Goal: Entertainment & Leisure: Browse casually

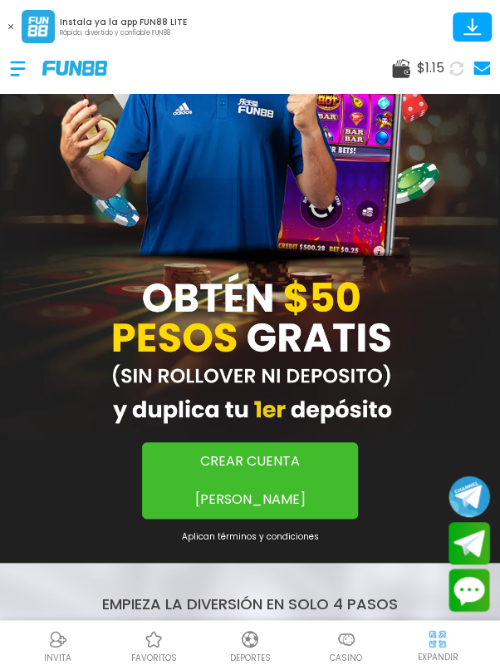
scroll to position [132, 0]
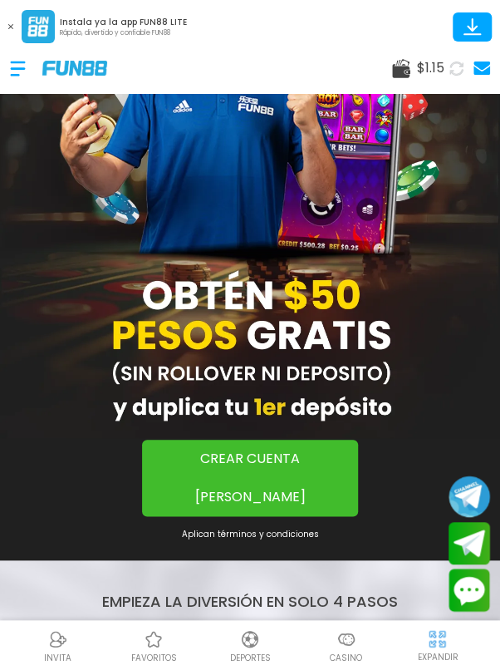
click at [348, 649] on img at bounding box center [347, 639] width 20 height 20
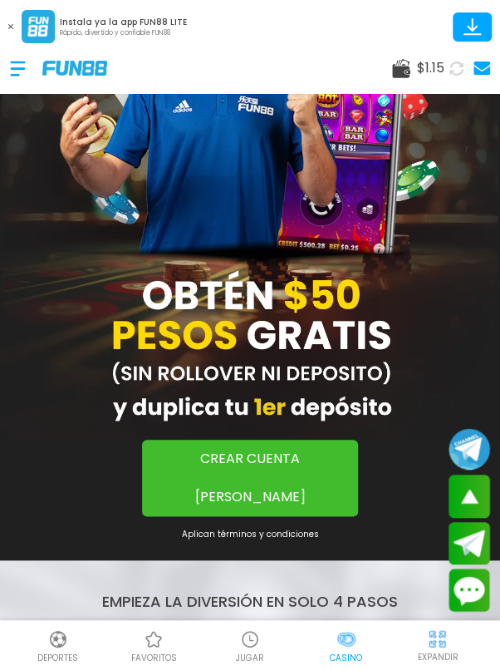
scroll to position [259, 0]
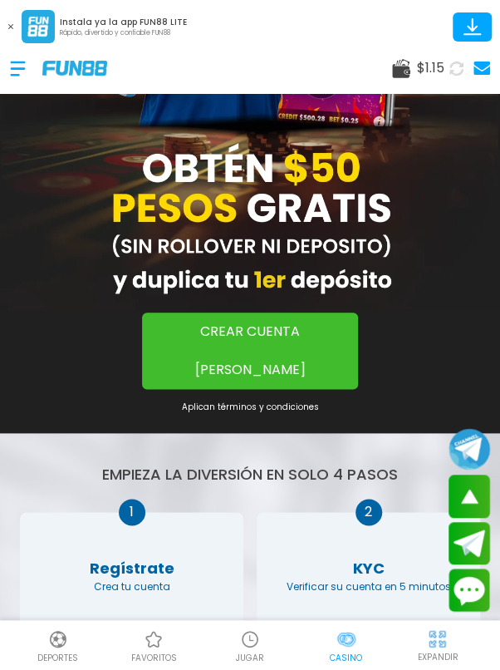
click at [354, 649] on img at bounding box center [347, 639] width 20 height 20
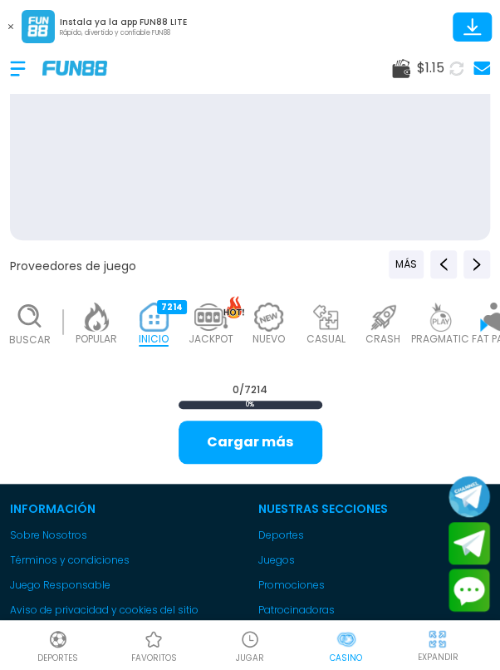
scroll to position [0, 0]
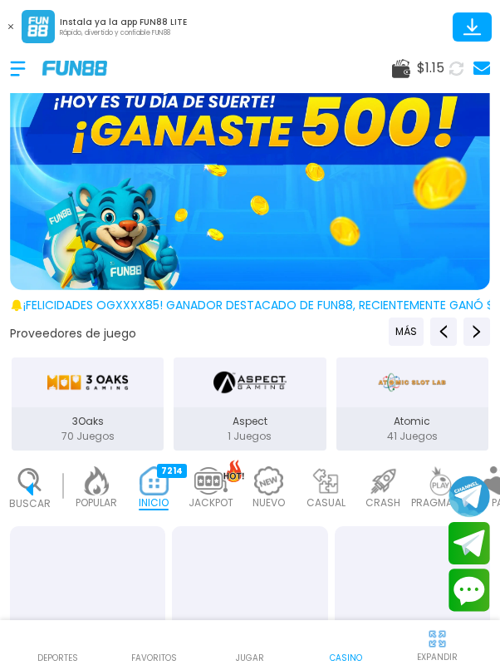
click at [139, 505] on p "INICIO" at bounding box center [154, 502] width 30 height 15
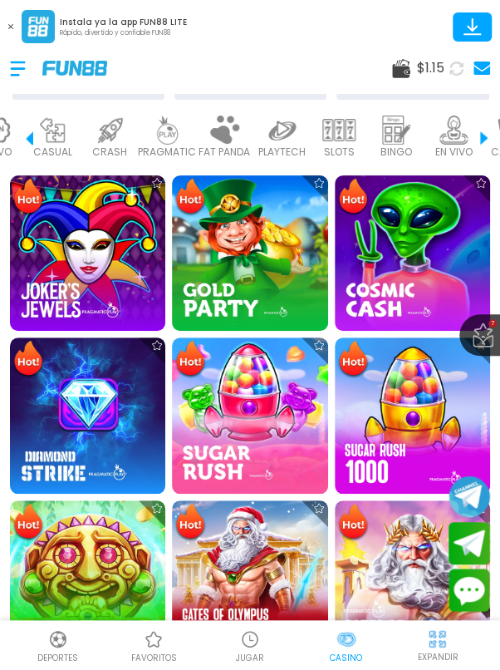
scroll to position [0, 290]
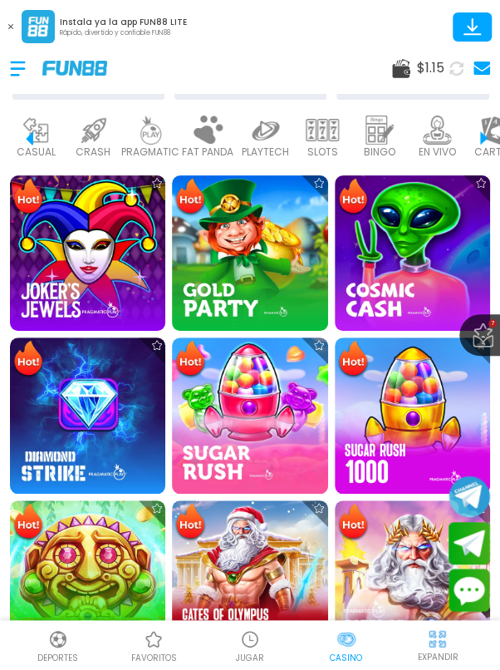
click at [386, 145] on p "BINGO" at bounding box center [380, 152] width 32 height 15
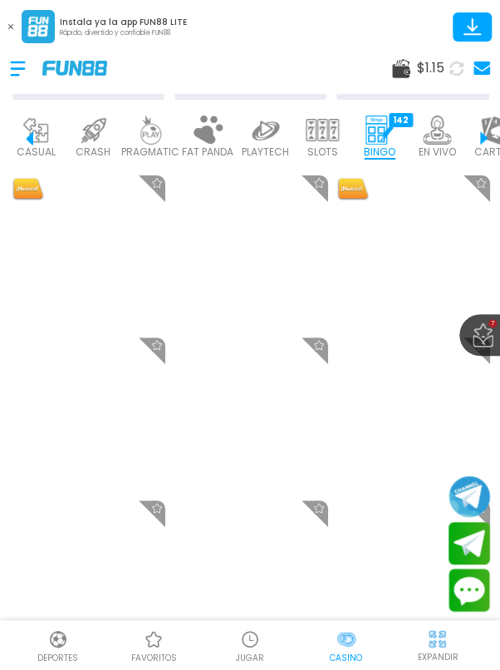
click at [16, 35] on button at bounding box center [11, 27] width 22 height 22
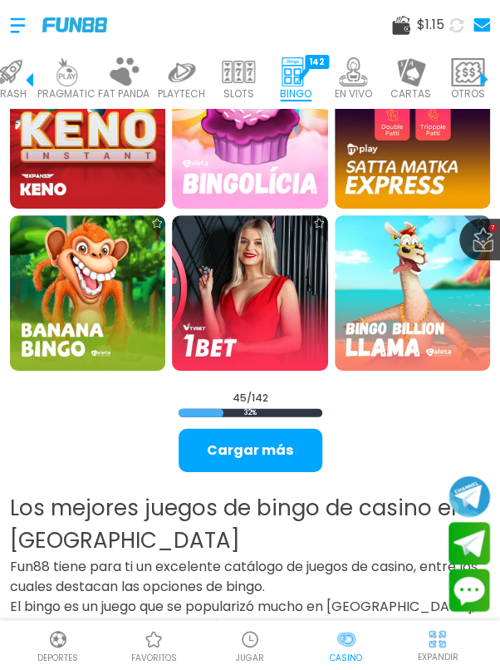
scroll to position [2585, 0]
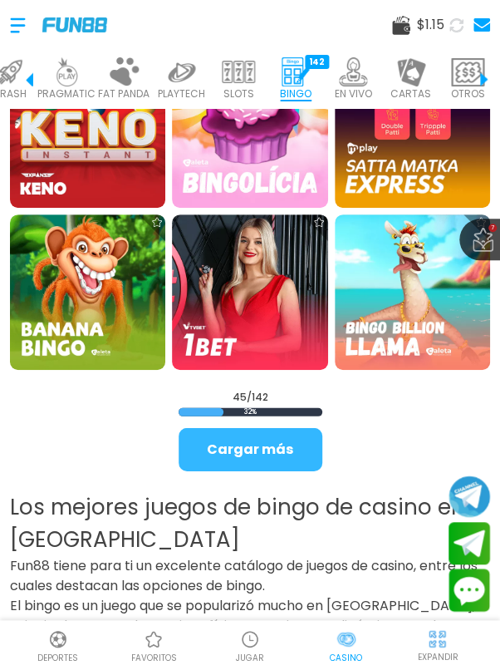
click at [272, 444] on button "Cargar más" at bounding box center [251, 449] width 144 height 43
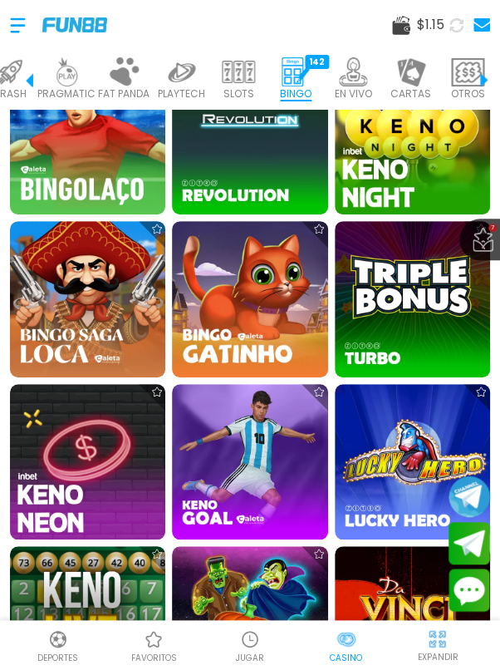
scroll to position [0, 0]
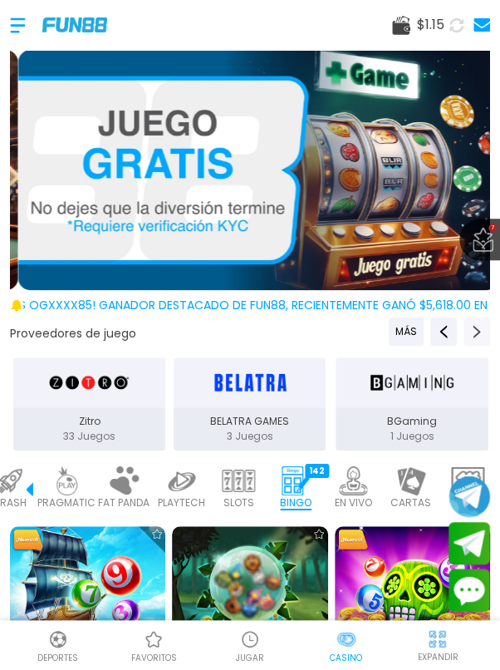
click at [474, 326] on use "Next providers" at bounding box center [477, 331] width 7 height 13
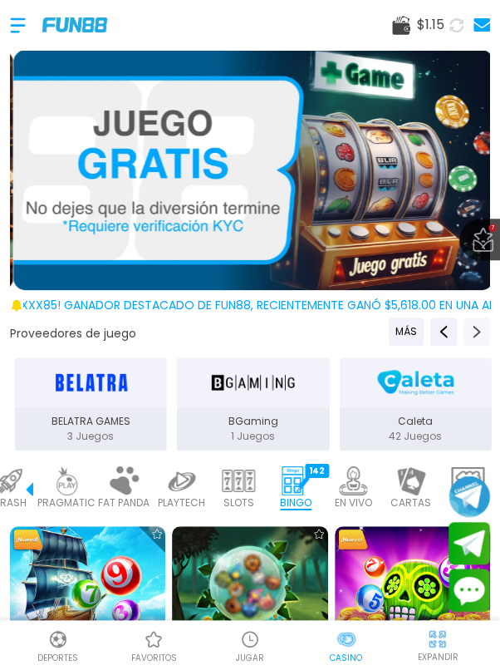
click at [471, 331] on icon "Next providers" at bounding box center [477, 331] width 13 height 13
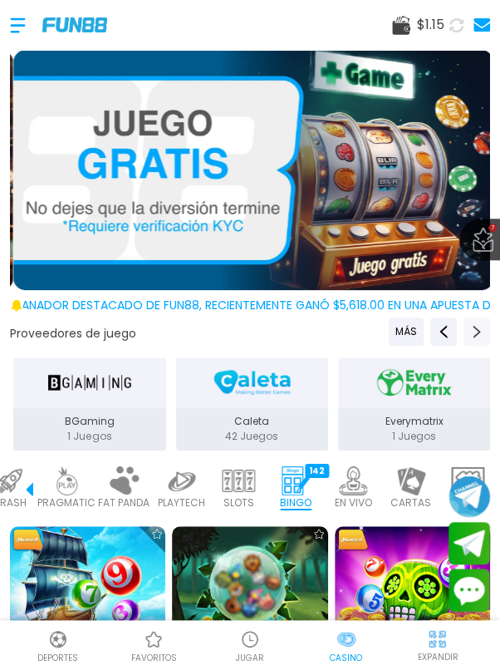
click at [472, 332] on icon "Next providers" at bounding box center [477, 331] width 13 height 13
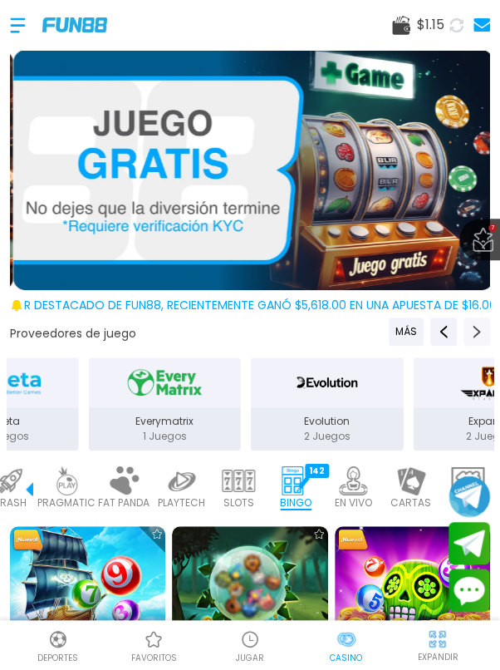
click at [466, 328] on button "Next providers" at bounding box center [477, 332] width 27 height 28
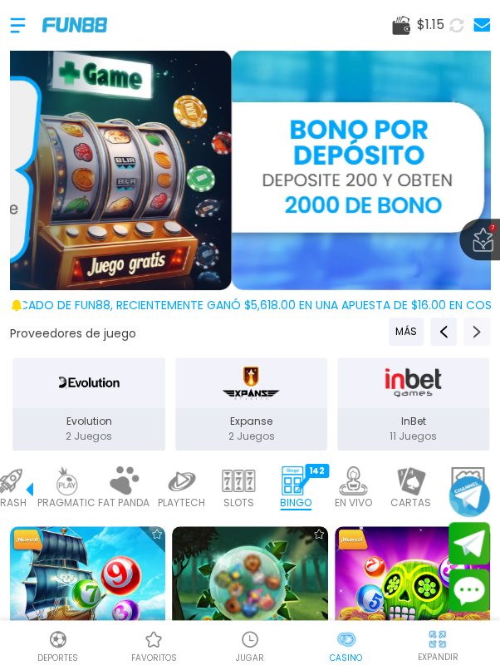
click at [471, 328] on icon "Next providers" at bounding box center [477, 331] width 13 height 13
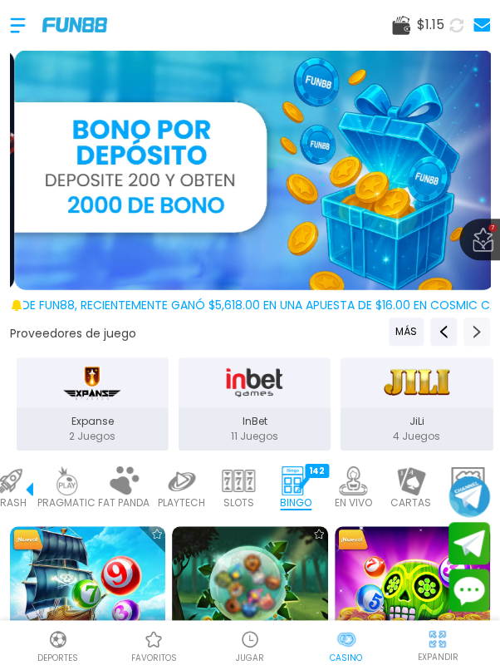
click at [466, 330] on button "Next providers" at bounding box center [477, 332] width 27 height 28
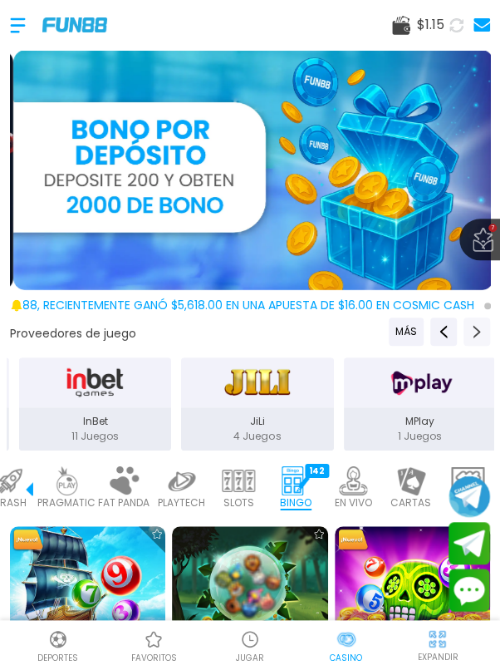
click at [472, 331] on icon "Next providers" at bounding box center [477, 331] width 13 height 13
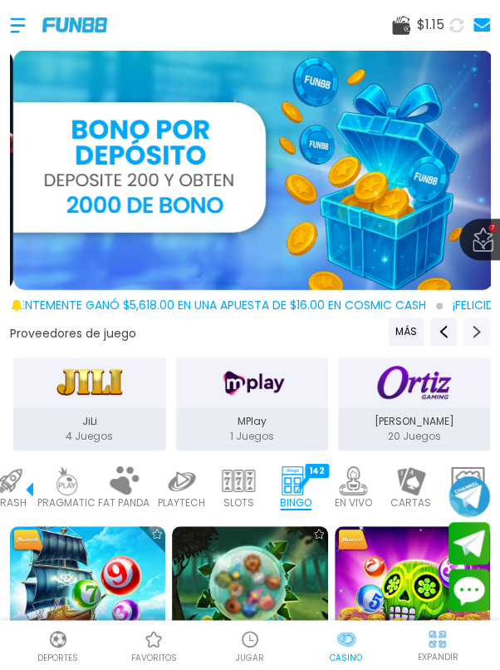
click at [476, 327] on icon "Next providers" at bounding box center [477, 331] width 13 height 13
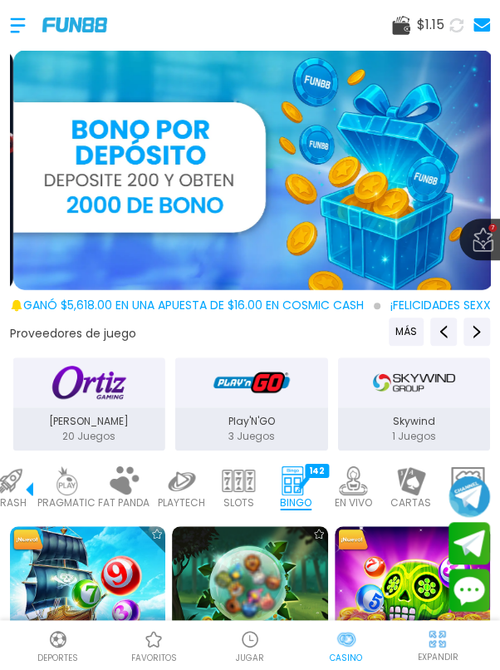
click at [91, 429] on p "20 Juegos" at bounding box center [89, 436] width 152 height 15
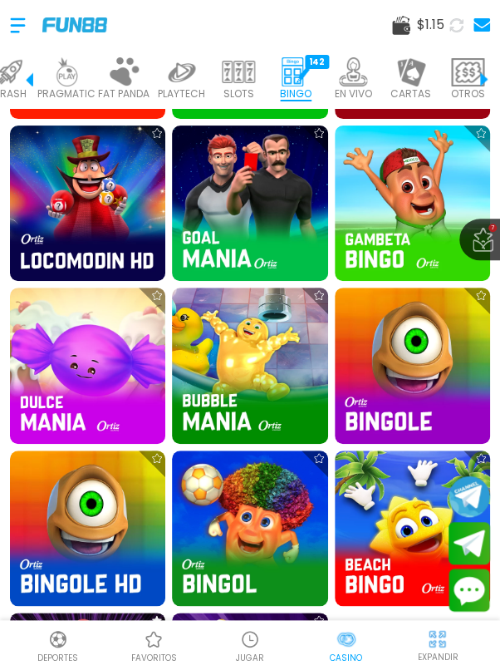
scroll to position [888, 0]
click at [393, 369] on img at bounding box center [412, 365] width 155 height 155
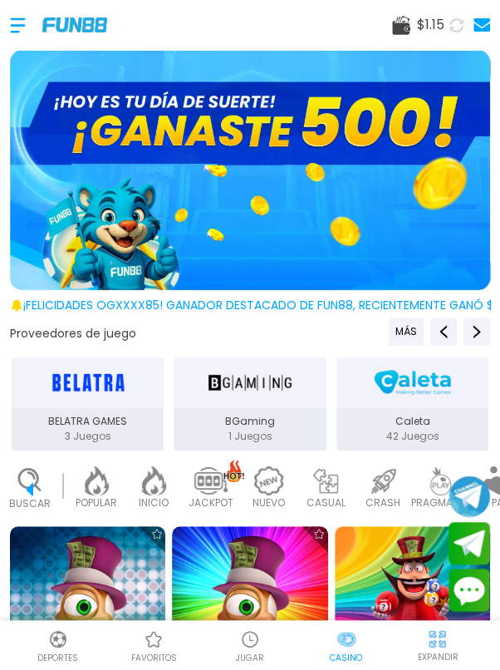
scroll to position [0, 374]
